Goal: Navigation & Orientation: Find specific page/section

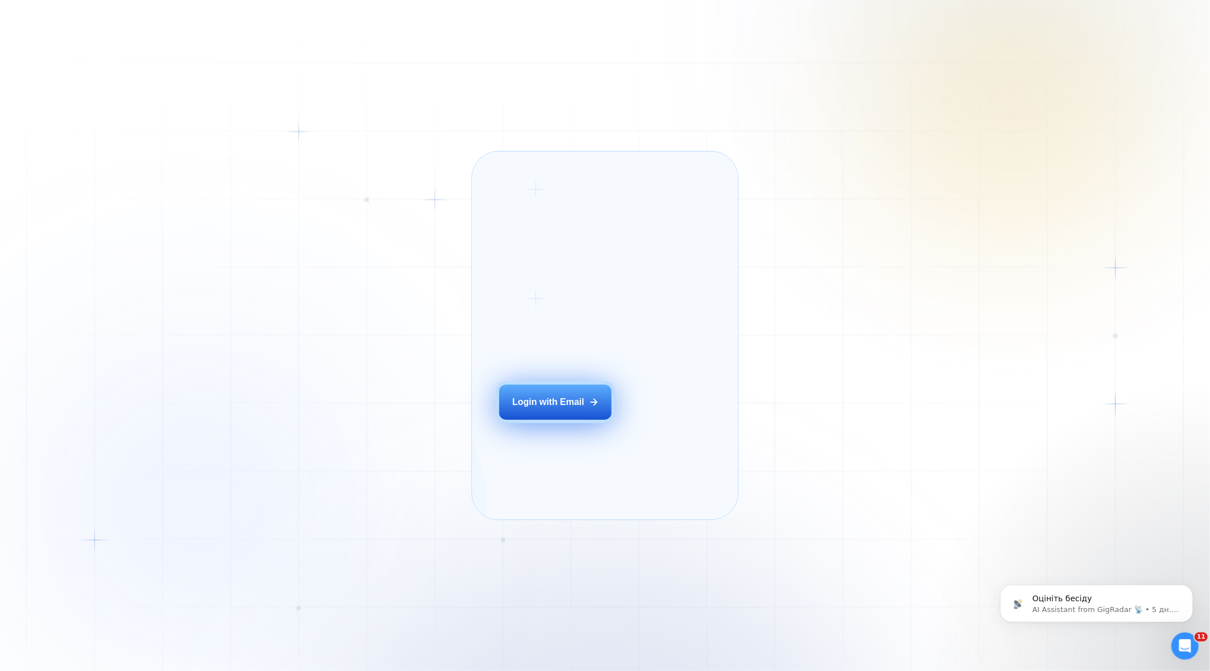
click at [588, 420] on button "Login with Email" at bounding box center [555, 402] width 112 height 35
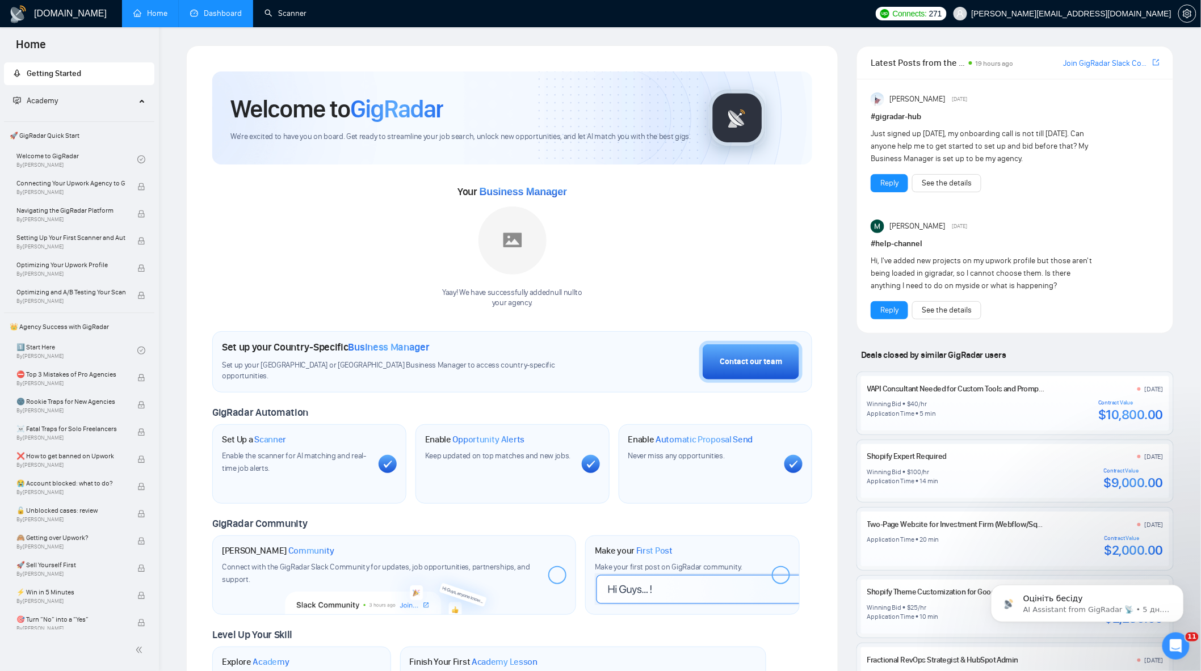
click at [193, 18] on link "Dashboard" at bounding box center [216, 14] width 52 height 10
